Goal: Information Seeking & Learning: Understand process/instructions

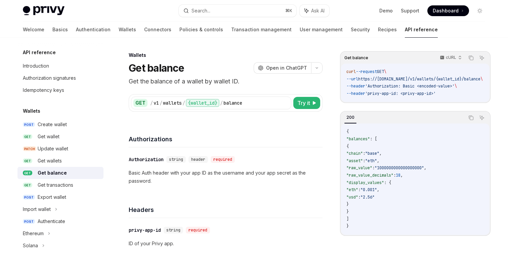
scroll to position [452, 0]
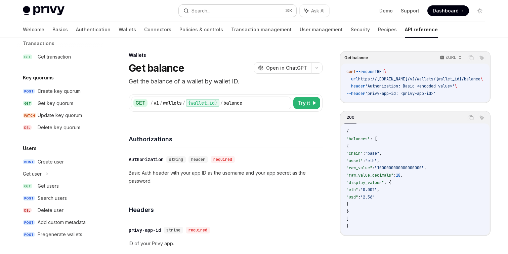
click at [233, 11] on button "Search... ⌘ K" at bounding box center [238, 11] width 118 height 12
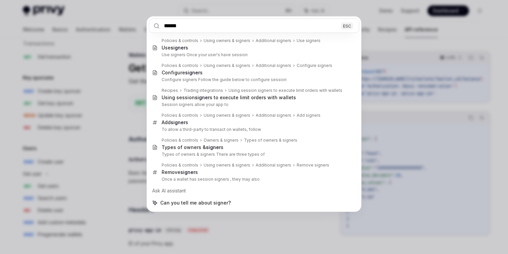
type input "******"
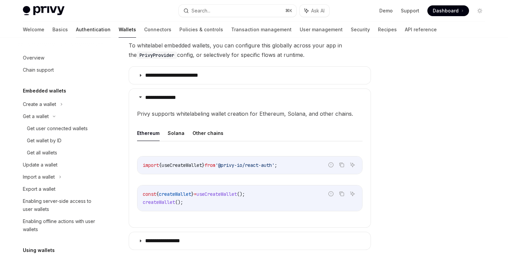
click at [76, 29] on link "Authentication" at bounding box center [93, 29] width 35 height 16
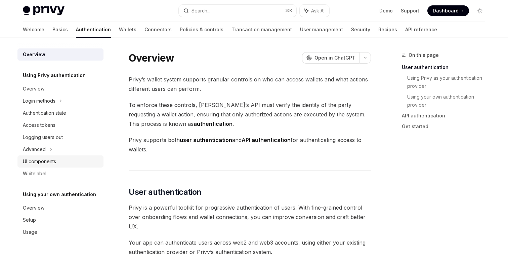
click at [61, 159] on div "UI components" at bounding box center [61, 161] width 77 height 8
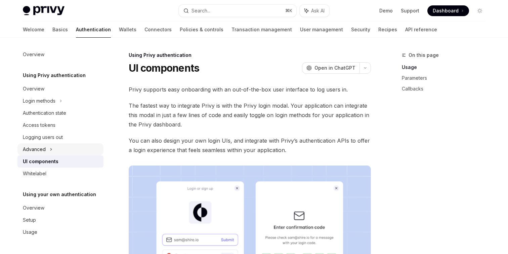
click at [63, 148] on div "Advanced" at bounding box center [60, 149] width 86 height 12
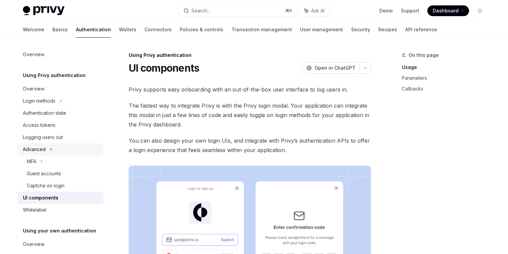
click at [63, 148] on div "Advanced" at bounding box center [60, 149] width 86 height 12
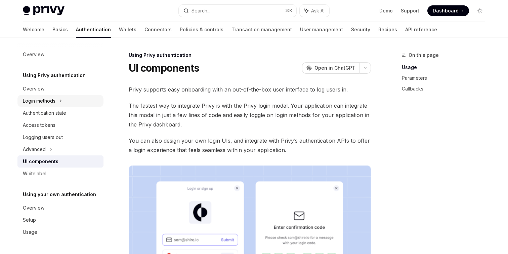
click at [63, 101] on div "Login methods" at bounding box center [60, 101] width 86 height 12
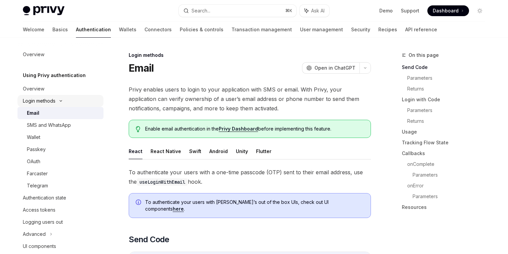
click at [63, 101] on icon at bounding box center [61, 100] width 8 height 3
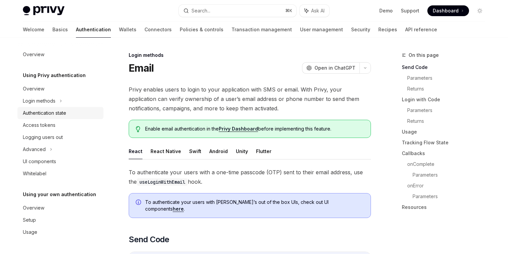
click at [59, 114] on div "Authentication state" at bounding box center [44, 113] width 43 height 8
type textarea "*"
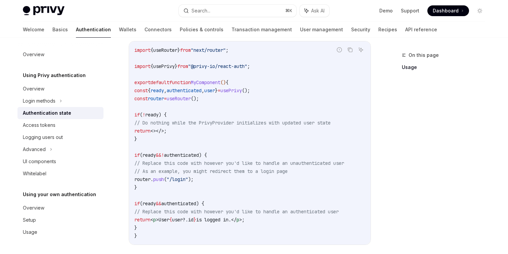
scroll to position [228, 0]
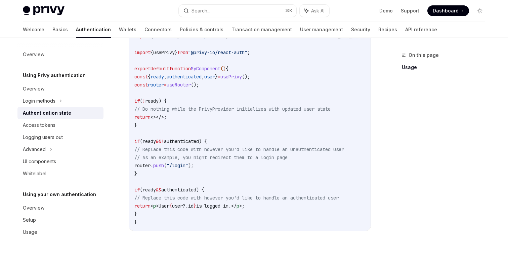
click at [192, 141] on span "authenticated" at bounding box center [181, 141] width 35 height 6
copy span "authenticated"
click at [184, 178] on code "import { useRouter } from "next/router" ; import { usePrivy } from "@privy-io/r…" at bounding box center [249, 128] width 231 height 193
